Goal: Task Accomplishment & Management: Manage account settings

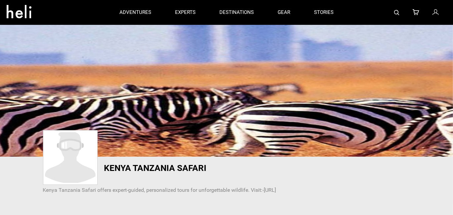
click at [439, 13] on link at bounding box center [435, 12] width 7 height 25
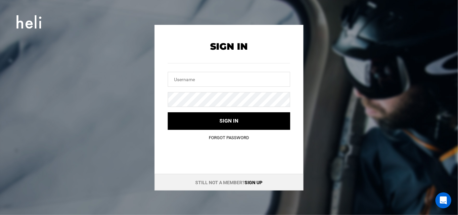
click at [254, 183] on link "Sign up" at bounding box center [254, 182] width 18 height 5
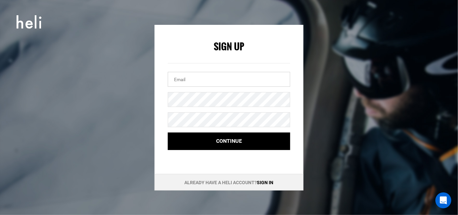
click at [217, 85] on input "email" at bounding box center [229, 79] width 122 height 15
paste input "[EMAIL_ADDRESS][DOMAIN_NAME]"
type input "[EMAIL_ADDRESS][DOMAIN_NAME]"
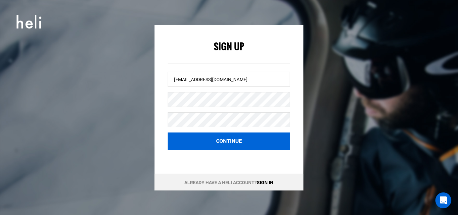
click at [215, 138] on button "Continue" at bounding box center [229, 141] width 122 height 18
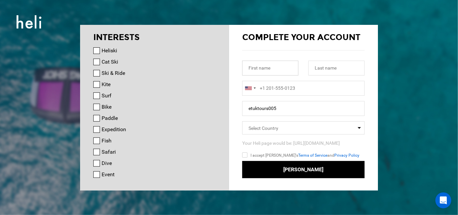
click at [269, 68] on input "text" at bounding box center [270, 68] width 56 height 15
paste input "[PERSON_NAME] Tours"
type input "[PERSON_NAME] Tours"
click at [324, 73] on input "text" at bounding box center [336, 68] width 56 height 15
paste input "Mljet"
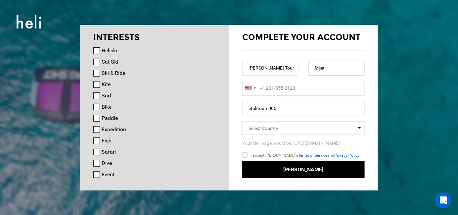
type input "Mljet"
type input "+1"
click at [286, 90] on input "+1" at bounding box center [303, 88] width 122 height 15
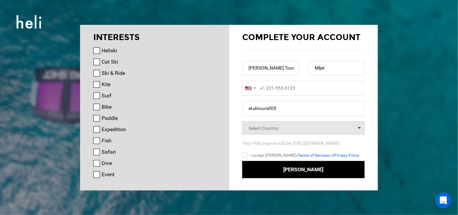
click at [287, 130] on span "Select Country" at bounding box center [303, 127] width 122 height 13
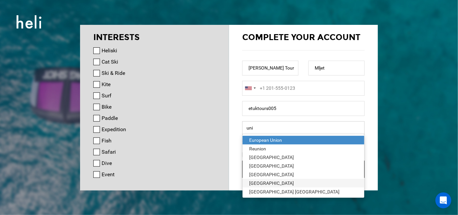
type input "uni"
click at [276, 182] on div "[GEOGRAPHIC_DATA]" at bounding box center [303, 183] width 109 height 7
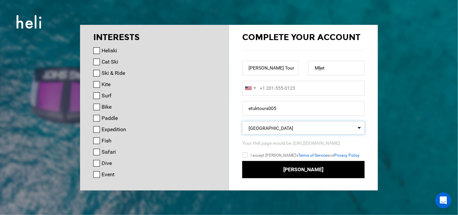
click at [246, 154] on input "I accept [PERSON_NAME]'s Terms of Service and Privacy Policy" at bounding box center [254, 156] width 24 height 10
checkbox input "true"
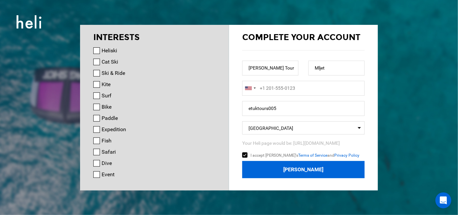
click at [273, 171] on button "[PERSON_NAME]" at bounding box center [303, 170] width 122 height 18
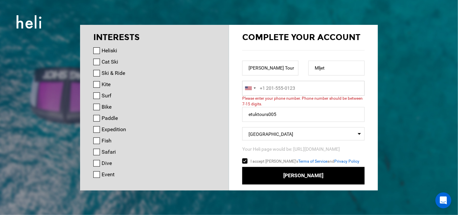
type input "+1"
click at [283, 88] on input "+1" at bounding box center [303, 88] width 122 height 15
paste input "385996088611"
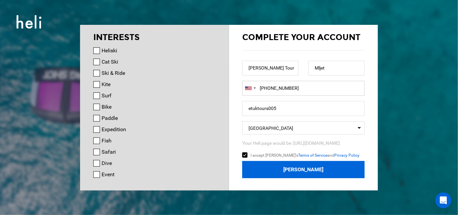
type input "[PHONE_NUMBER]"
click at [294, 165] on button "[PERSON_NAME]" at bounding box center [303, 170] width 122 height 18
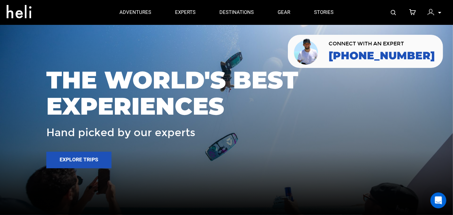
click at [439, 11] on p at bounding box center [439, 13] width 4 height 8
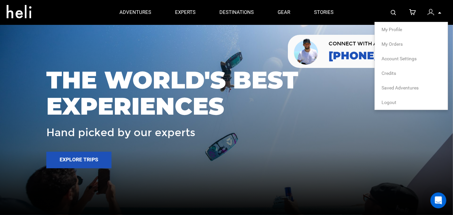
click at [397, 28] on span "My Profile" at bounding box center [391, 29] width 21 height 5
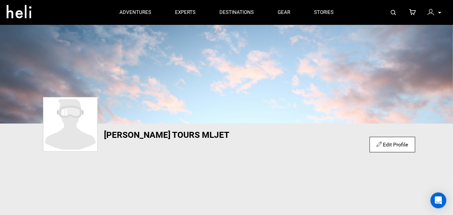
scroll to position [44, 0]
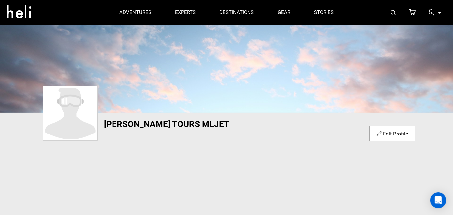
click at [398, 132] on link "Edit Profile" at bounding box center [392, 133] width 31 height 6
click at [397, 130] on link "Edit Profile" at bounding box center [392, 133] width 31 height 6
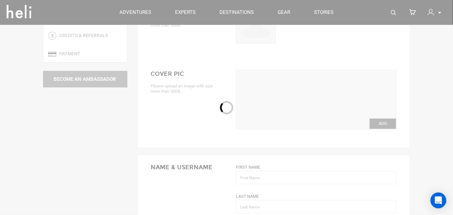
scroll to position [44, 0]
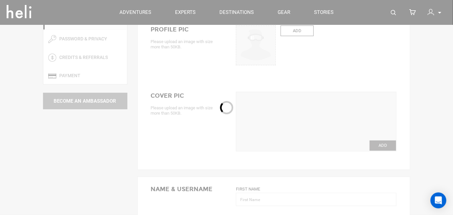
type input "[PERSON_NAME] Tours"
type input "Mljet"
type input "etuktours005"
type input "[EMAIL_ADDRESS][DOMAIN_NAME]"
type input "[PHONE_NUMBER]"
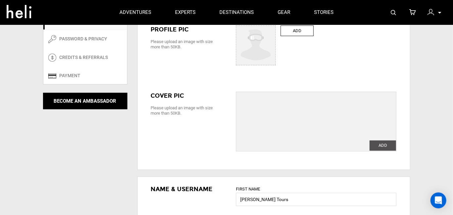
scroll to position [0, 0]
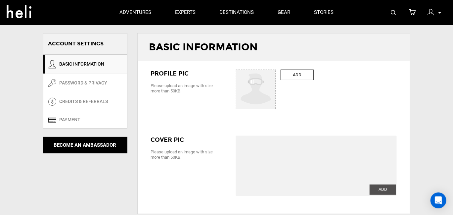
click at [299, 74] on label "ADD" at bounding box center [297, 74] width 33 height 11
click at [276, 74] on input "ADD" at bounding box center [256, 90] width 40 height 40
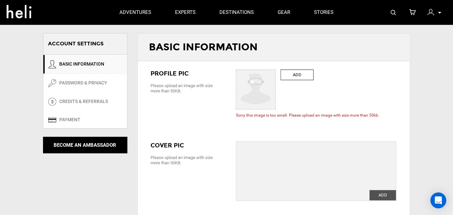
click at [295, 74] on label "ADD" at bounding box center [297, 74] width 33 height 11
click at [276, 74] on input "ADD" at bounding box center [256, 90] width 40 height 40
type input "C:\fakepath\3.jpg"
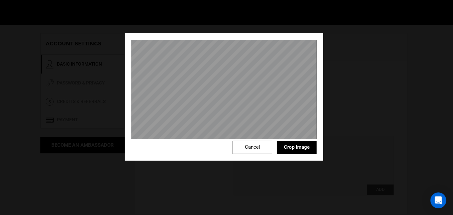
click at [295, 147] on button "Crop Image" at bounding box center [297, 147] width 40 height 13
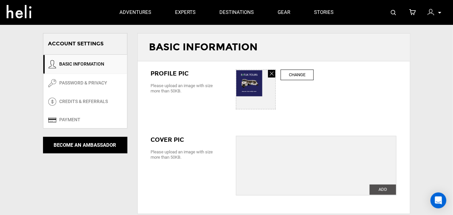
click at [269, 72] on link at bounding box center [271, 74] width 7 height 8
click at [250, 81] on input "ADD" at bounding box center [256, 90] width 40 height 40
type input "C:\fakepath\photo (1).jpg"
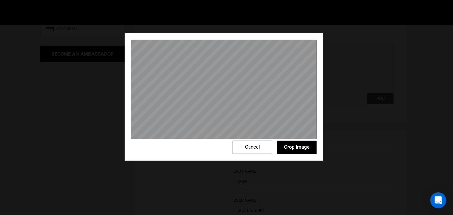
scroll to position [44, 0]
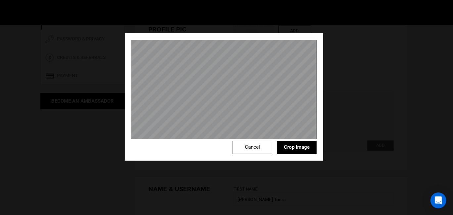
click at [294, 147] on button "Crop Image" at bounding box center [297, 147] width 40 height 13
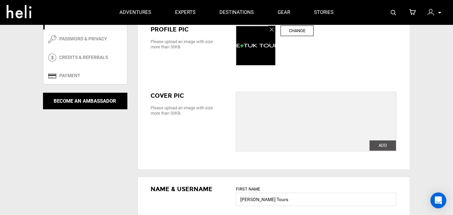
click at [382, 143] on label "ADD" at bounding box center [383, 145] width 26 height 10
click at [382, 143] on input "ADD" at bounding box center [383, 145] width 26 height 10
type input "C:\fakepath\4.jpg"
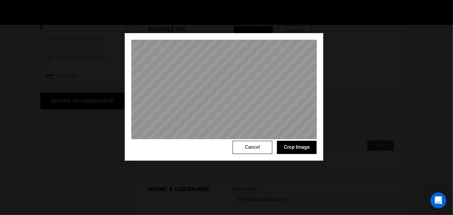
click at [289, 152] on button "Crop Image" at bounding box center [297, 147] width 40 height 13
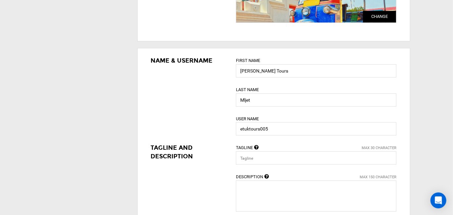
scroll to position [220, 0]
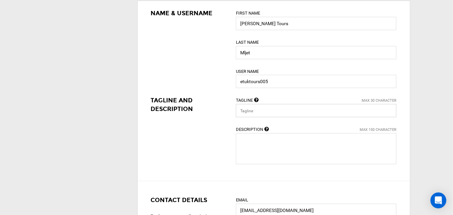
click at [272, 106] on input "text" at bounding box center [316, 110] width 160 height 13
click at [250, 109] on input "text" at bounding box center [316, 110] width 160 height 13
type input "Travel"
click at [248, 144] on textarea at bounding box center [316, 148] width 160 height 31
paste textarea "[PERSON_NAME] Tours Mljet offers visitors a fantastic chance to explore the att…"
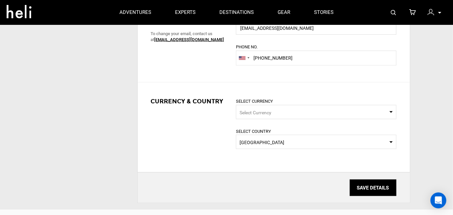
scroll to position [397, 0]
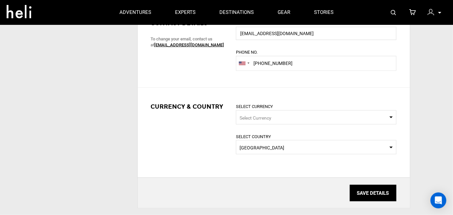
click at [366, 191] on input "SAVE DETAILS" at bounding box center [373, 193] width 47 height 17
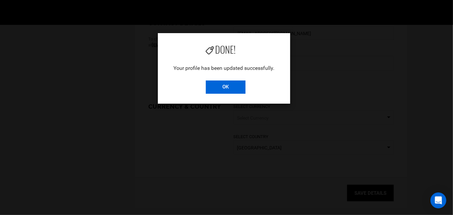
click at [225, 83] on input "OK" at bounding box center [226, 86] width 40 height 13
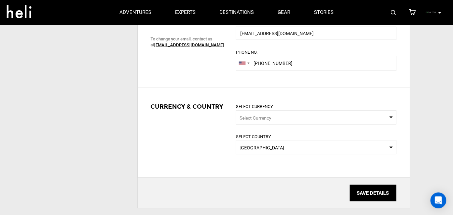
scroll to position [265, 0]
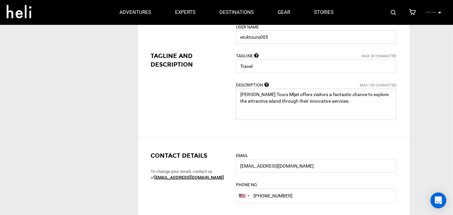
click at [343, 101] on textarea at bounding box center [316, 104] width 160 height 31
paste textarea "[URL]"
click at [327, 100] on textarea at bounding box center [316, 104] width 160 height 31
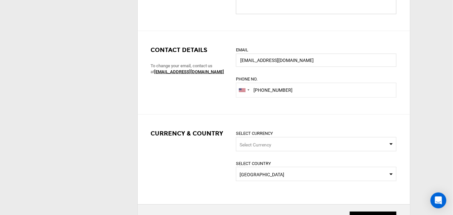
scroll to position [441, 0]
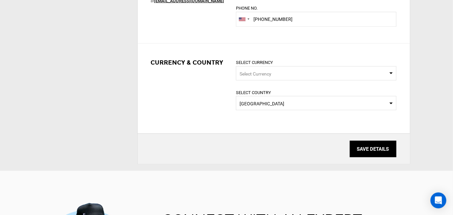
type textarea "[PERSON_NAME] Tours Mljet offers visitors a fantastic chance to explore the att…"
click at [360, 154] on input "SAVE DETAILS" at bounding box center [373, 149] width 47 height 17
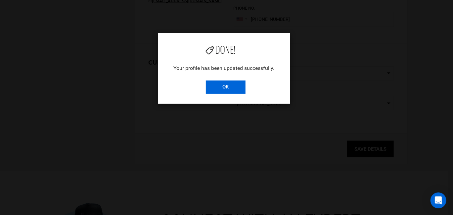
click at [229, 88] on input "OK" at bounding box center [226, 86] width 40 height 13
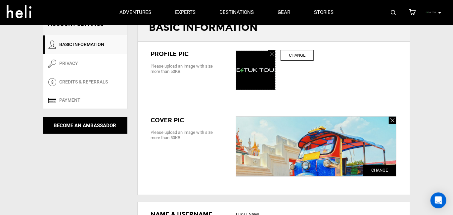
scroll to position [0, 0]
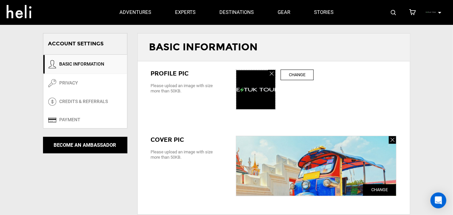
click at [437, 10] on div "My Profile My Orders Account Settings Credits Saved Adventures Logout" at bounding box center [435, 12] width 24 height 13
click at [437, 14] on div "My Profile My Orders Account Settings Credits Saved Adventures Logout" at bounding box center [435, 12] width 24 height 13
click at [423, 11] on div "My Profile My Orders Account Settings Credits Saved Adventures Logout" at bounding box center [395, 12] width 101 height 25
click at [439, 13] on icon at bounding box center [439, 13] width 3 height 2
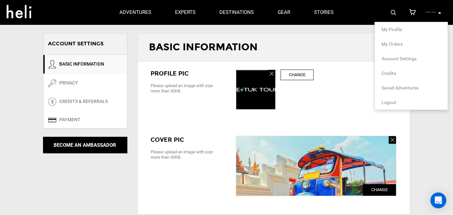
click at [389, 30] on span "My Profile" at bounding box center [391, 29] width 21 height 5
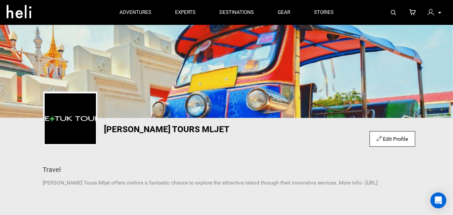
scroll to position [132, 0]
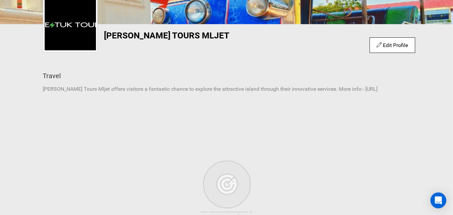
click at [394, 45] on link "Edit Profile" at bounding box center [392, 45] width 31 height 6
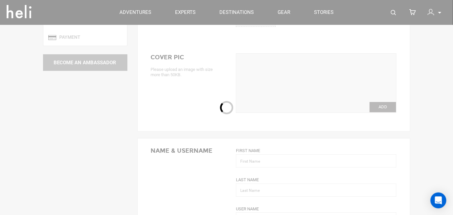
type input "[PERSON_NAME] Tours"
type input "Mljet"
type input "etuktours005"
type input "Travel"
type textarea "[PERSON_NAME] Tours Mljet offers visitors a fantastic chance to explore the att…"
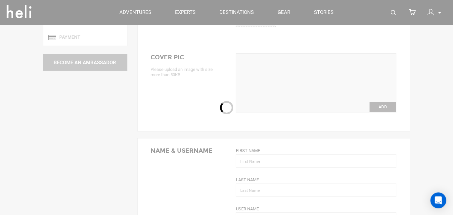
type input "[EMAIL_ADDRESS][DOMAIN_NAME]"
type input "[PHONE_NUMBER]"
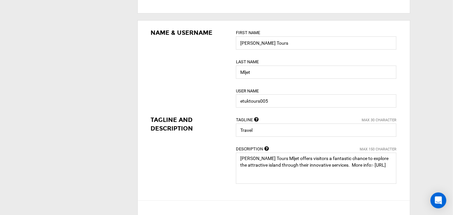
scroll to position [220, 0]
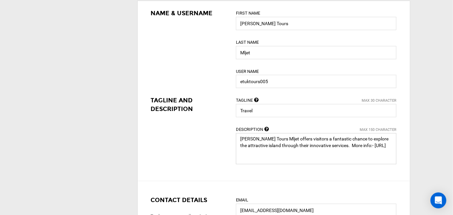
drag, startPoint x: 321, startPoint y: 145, endPoint x: 217, endPoint y: 139, distance: 104.7
click at [217, 139] on div "Name & Username First Name [PERSON_NAME] Tours Last Name Mljet User Name etukto…" at bounding box center [274, 91] width 272 height 180
paste textarea "The [PERSON_NAME] Tours Mljet gives the opportunity to the visitors to enjoy th…"
drag, startPoint x: 272, startPoint y: 143, endPoint x: 334, endPoint y: 144, distance: 61.9
click at [334, 144] on textarea at bounding box center [316, 148] width 160 height 31
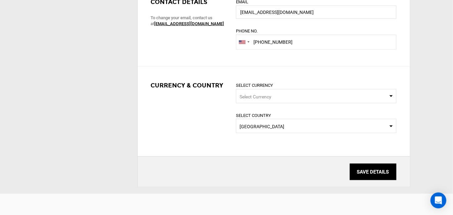
scroll to position [485, 0]
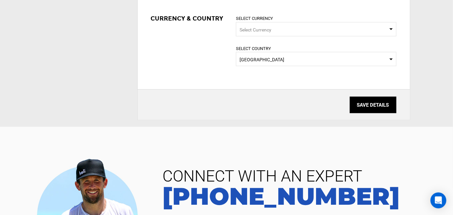
type textarea "The [PERSON_NAME] Tours Mljet gives the opportunity to the visitors to enjoy th…"
click at [378, 106] on input "SAVE DETAILS" at bounding box center [373, 105] width 47 height 17
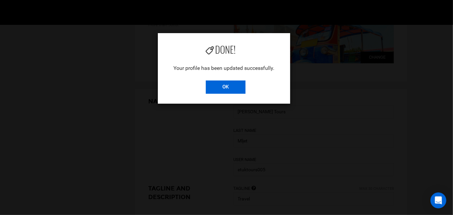
click at [228, 86] on input "OK" at bounding box center [226, 86] width 40 height 13
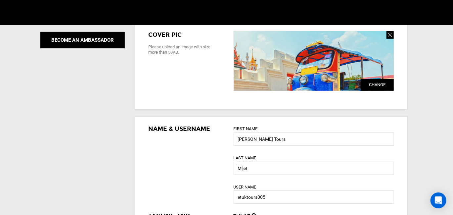
scroll to position [0, 0]
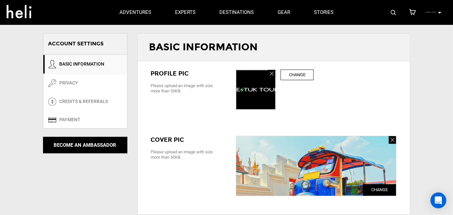
click at [437, 13] on div "My Profile My Orders Account Settings Credits Saved Adventures Logout" at bounding box center [435, 12] width 24 height 13
click at [439, 13] on icon at bounding box center [439, 13] width 3 height 2
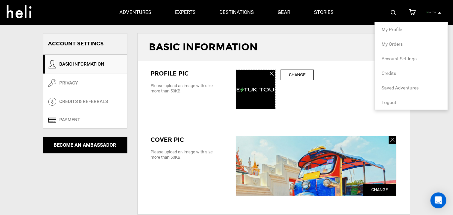
click at [389, 28] on span "My Profile" at bounding box center [391, 29] width 21 height 5
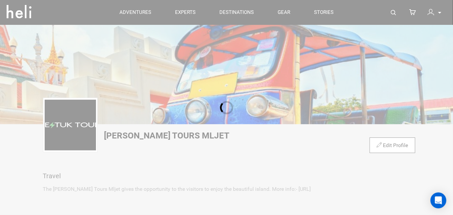
scroll to position [44, 0]
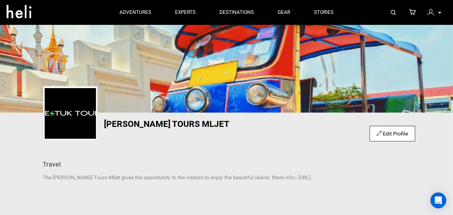
click at [393, 133] on link "Edit Profile" at bounding box center [392, 133] width 31 height 6
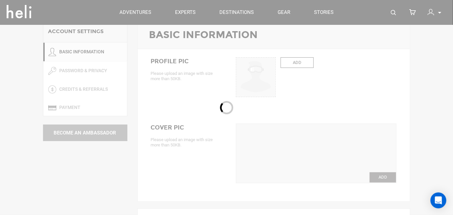
scroll to position [88, 0]
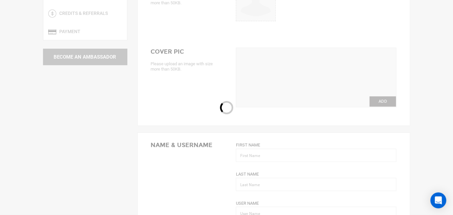
type input "[PERSON_NAME] Tours"
type input "Mljet"
type input "etuktours005"
type input "Travel"
type textarea "The [PERSON_NAME] Tours Mljet gives the opportunity to the visitors to enjoy th…"
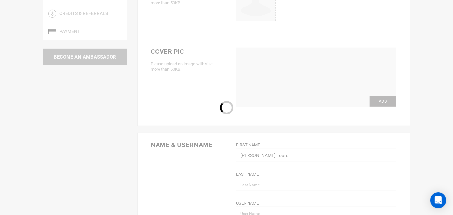
type input "[EMAIL_ADDRESS][DOMAIN_NAME]"
type input "[PHONE_NUMBER]"
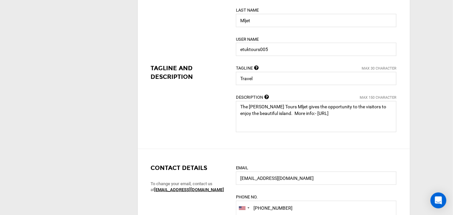
scroll to position [265, 0]
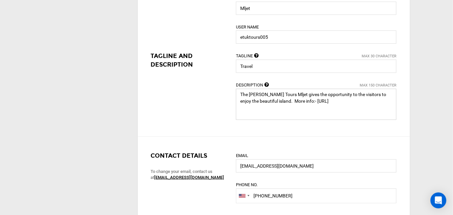
click at [259, 102] on textarea at bounding box center [316, 104] width 160 height 31
drag, startPoint x: 281, startPoint y: 101, endPoint x: 391, endPoint y: 101, distance: 110.5
click at [391, 101] on textarea at bounding box center [316, 104] width 160 height 31
paste textarea "[DOMAIN_NAME][URL]"
click at [258, 102] on textarea at bounding box center [316, 104] width 160 height 31
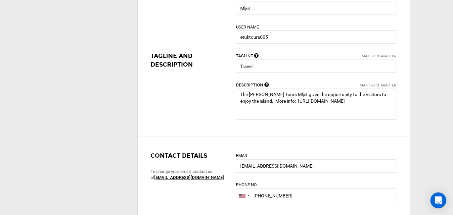
click at [258, 102] on textarea at bounding box center [316, 104] width 160 height 31
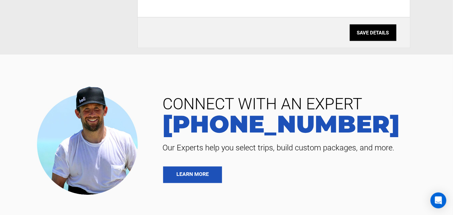
scroll to position [573, 0]
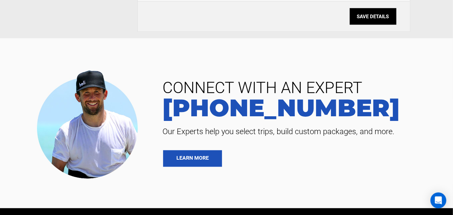
type textarea "The [PERSON_NAME] Tours Mljet gives the opportunity to the visitors to enjoy th…"
click at [374, 16] on input "SAVE DETAILS" at bounding box center [373, 16] width 47 height 17
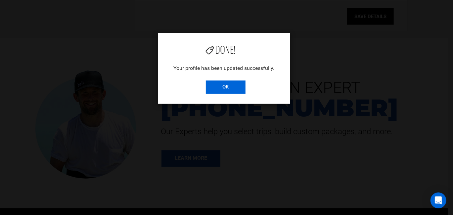
click at [230, 83] on input "OK" at bounding box center [226, 86] width 40 height 13
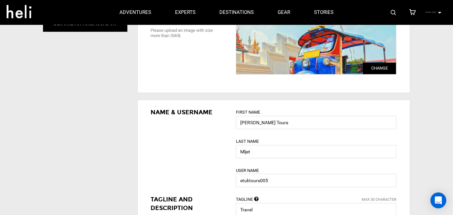
scroll to position [0, 0]
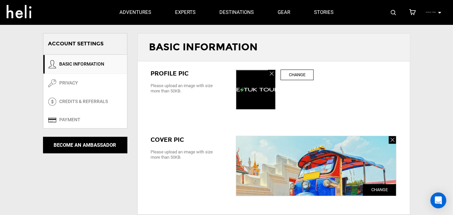
click at [434, 10] on img at bounding box center [431, 12] width 10 height 10
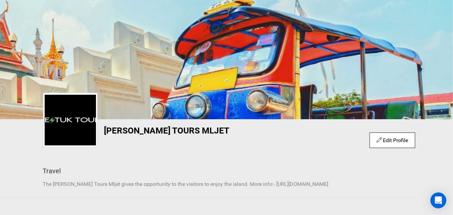
scroll to position [88, 0]
